Goal: Information Seeking & Learning: Check status

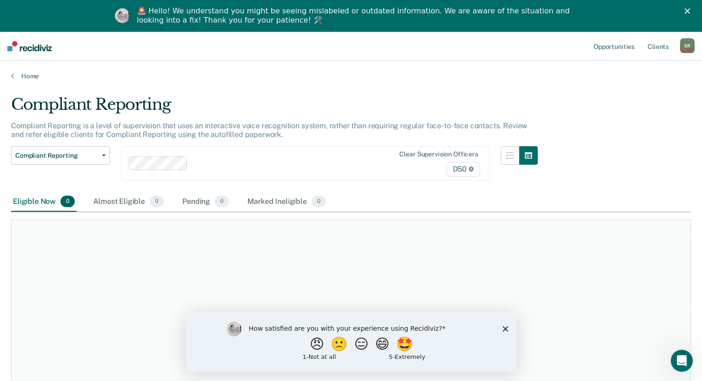
click at [506, 329] on icon "Close survey" at bounding box center [505, 329] width 6 height 6
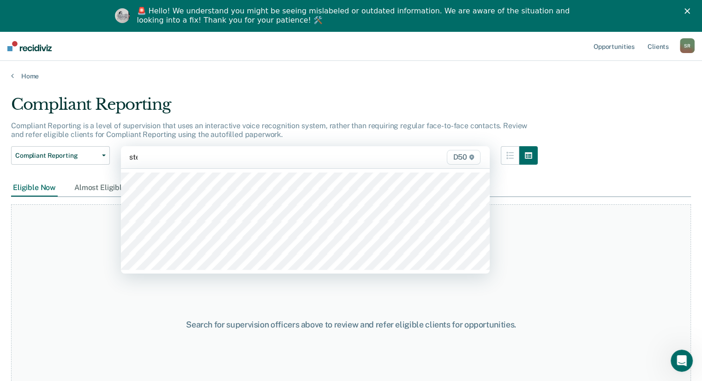
type input "stew"
